Goal: Information Seeking & Learning: Learn about a topic

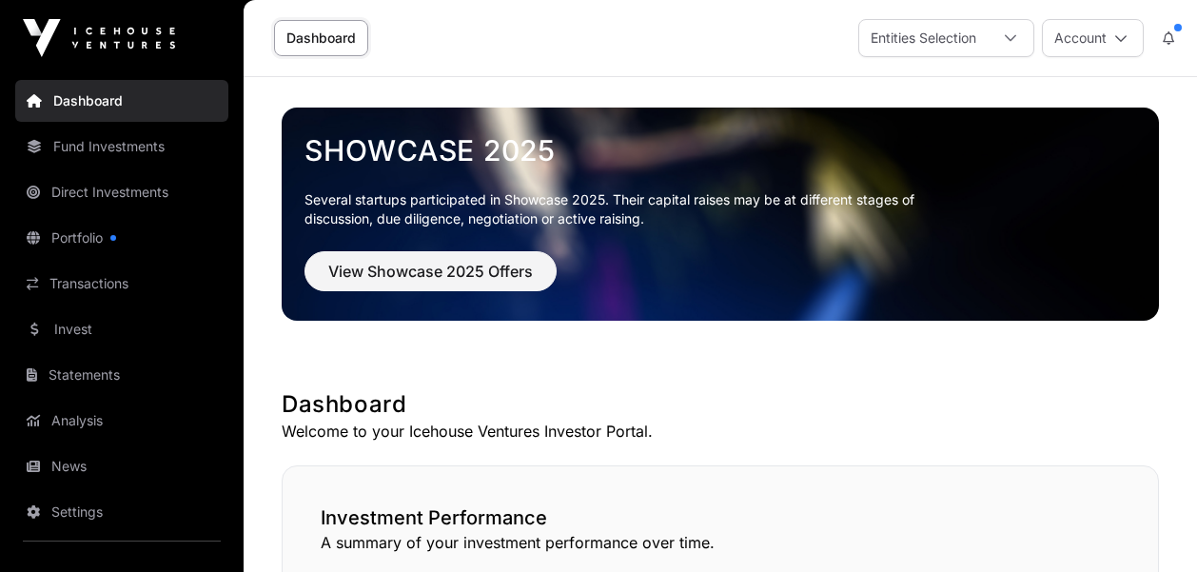
scroll to position [1348, 0]
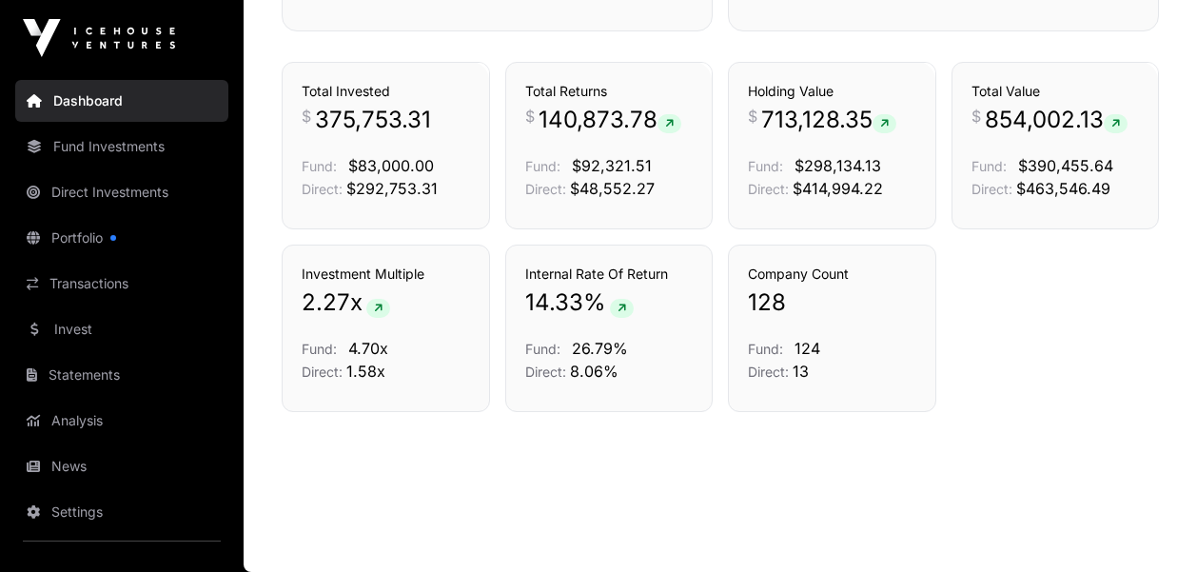
click at [100, 150] on link "Fund Investments" at bounding box center [121, 147] width 213 height 42
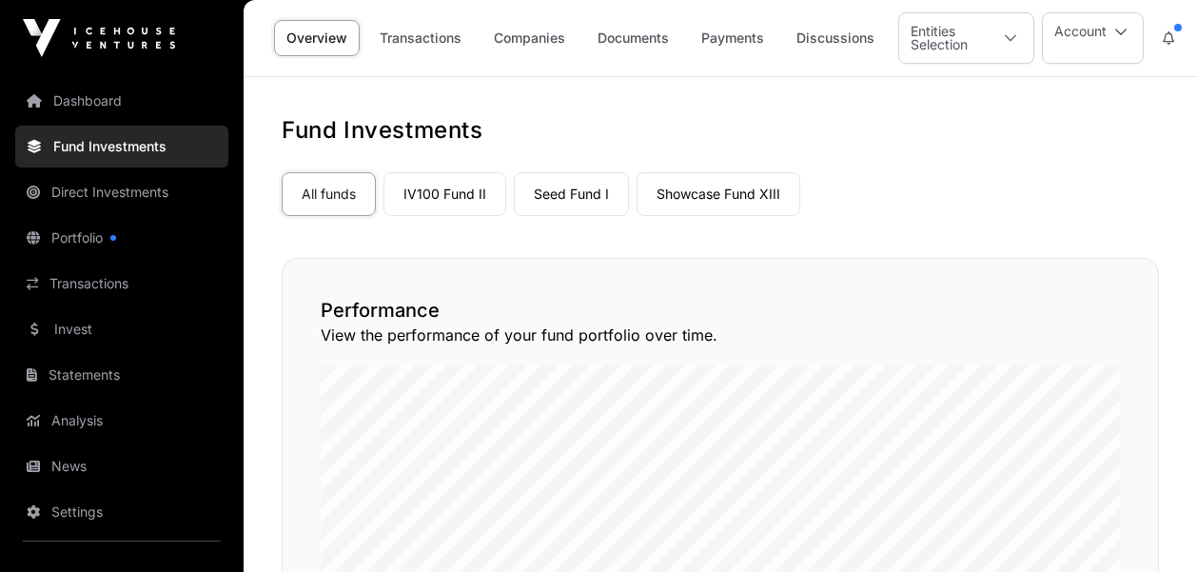
click at [691, 187] on link "Showcase Fund XIII" at bounding box center [719, 194] width 164 height 44
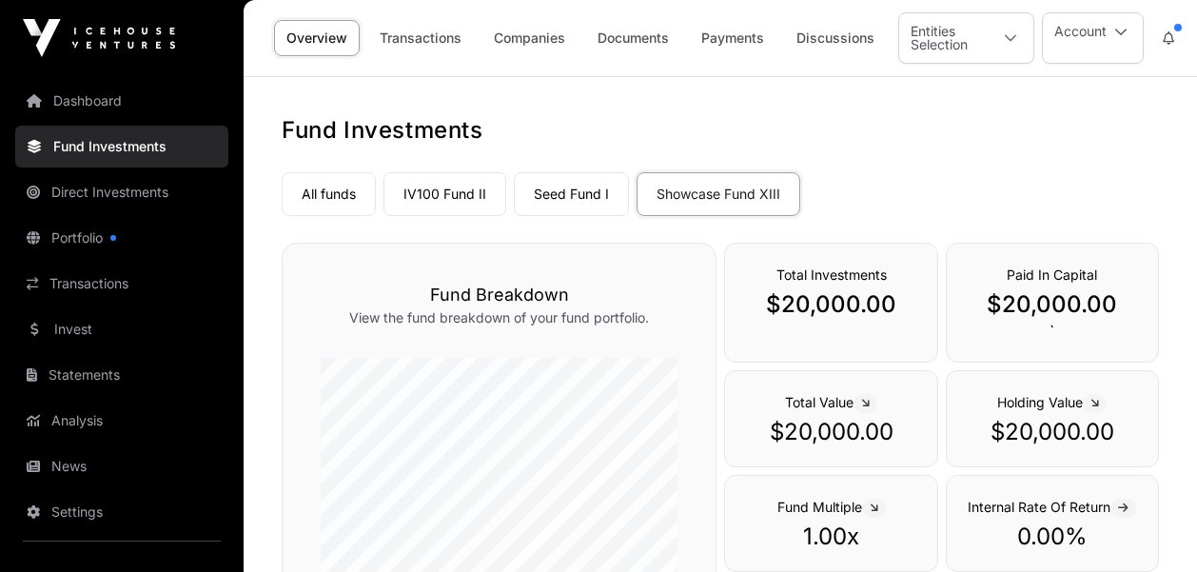
click at [317, 198] on link "All funds" at bounding box center [329, 194] width 94 height 44
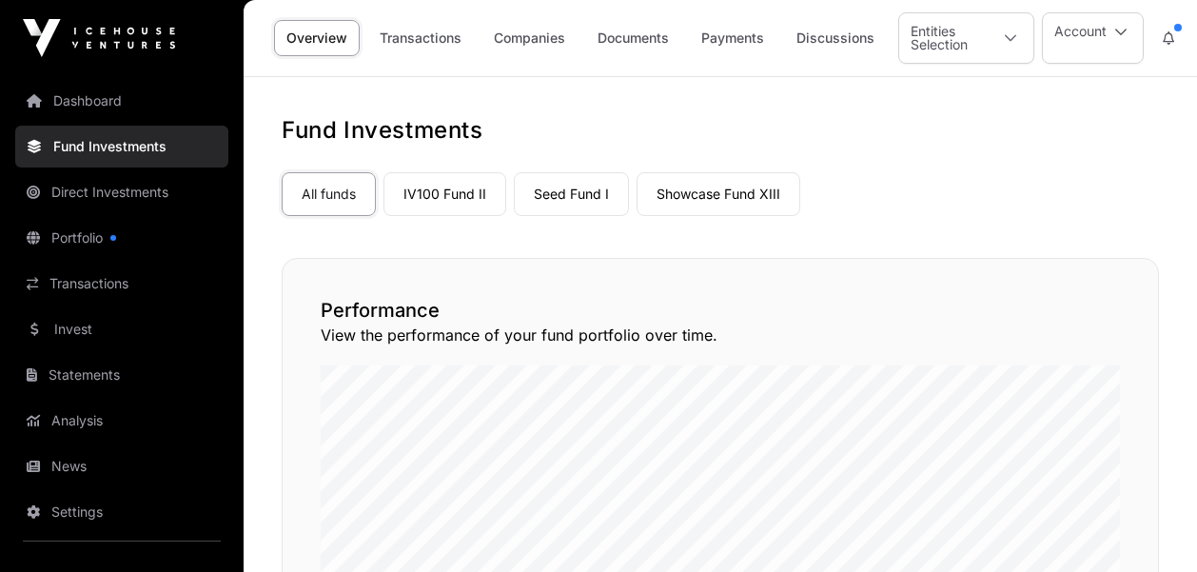
click at [557, 198] on link "Seed Fund I" at bounding box center [571, 194] width 115 height 44
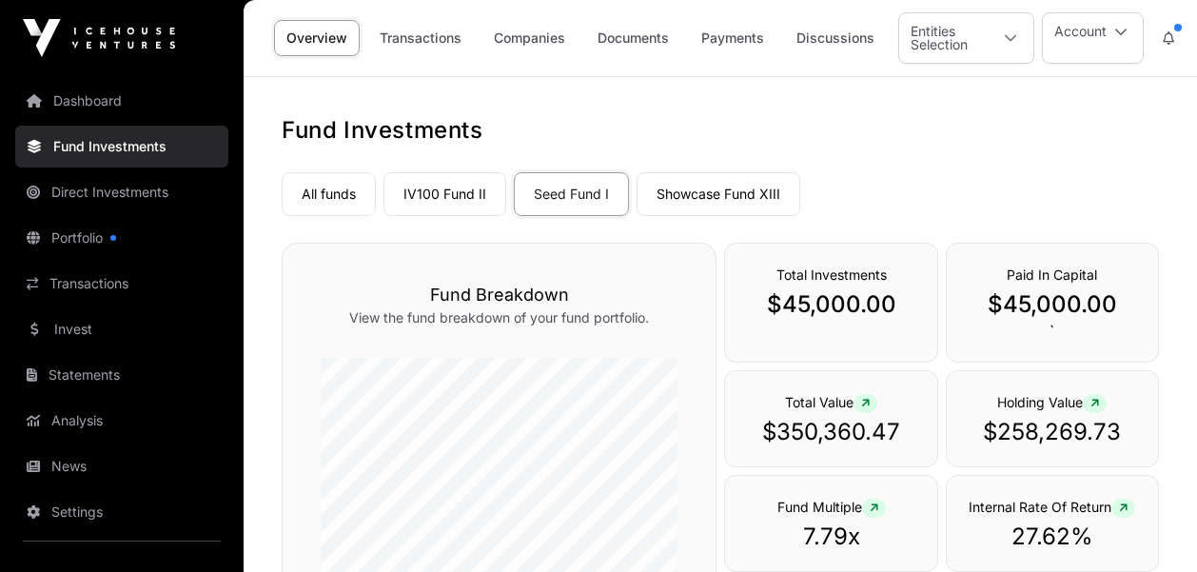
click at [443, 199] on link "IV100 Fund II" at bounding box center [445, 194] width 123 height 44
click at [311, 341] on div "Fund Breakdown View the fund breakdown of your fund portfolio." at bounding box center [499, 463] width 435 height 440
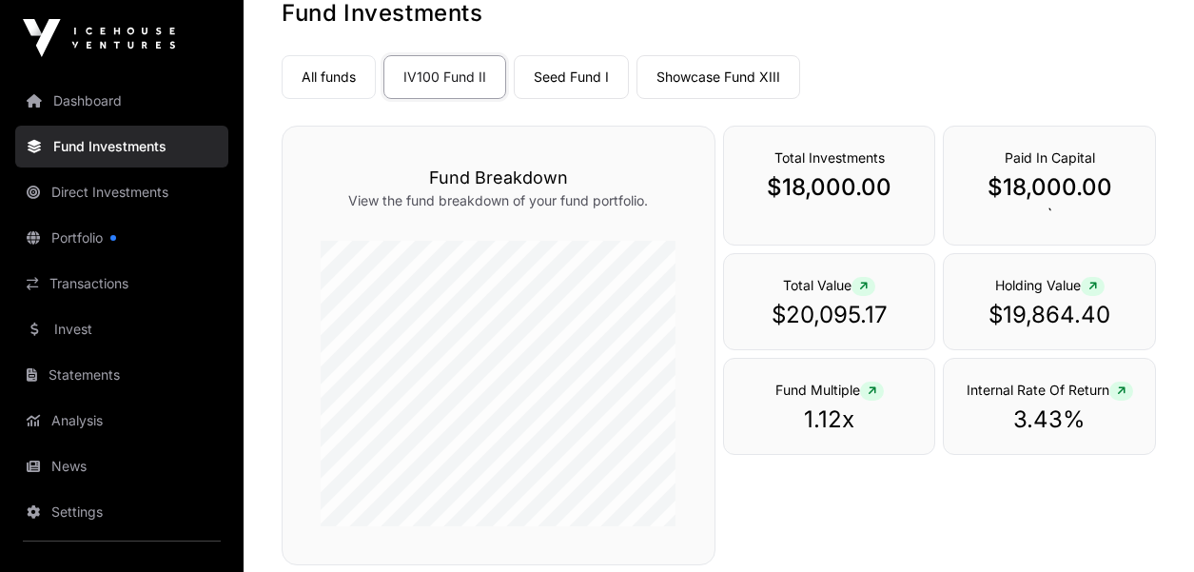
scroll to position [118, 0]
click at [100, 102] on link "Dashboard" at bounding box center [121, 101] width 213 height 42
